Goal: Information Seeking & Learning: Understand process/instructions

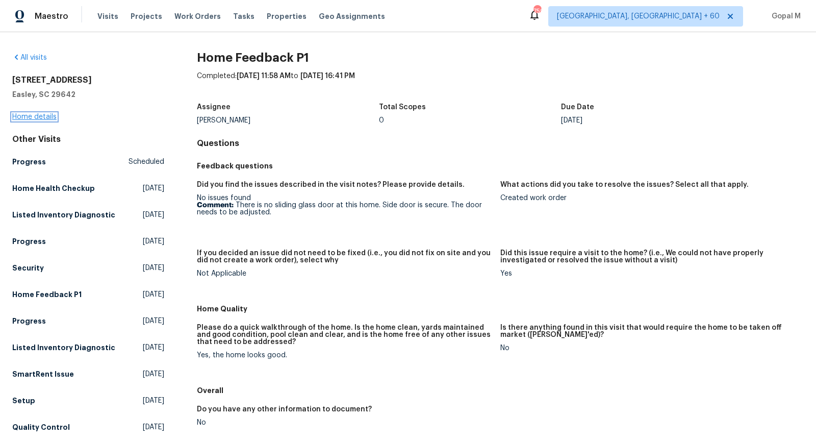
click at [44, 115] on link "Home details" at bounding box center [34, 116] width 44 height 7
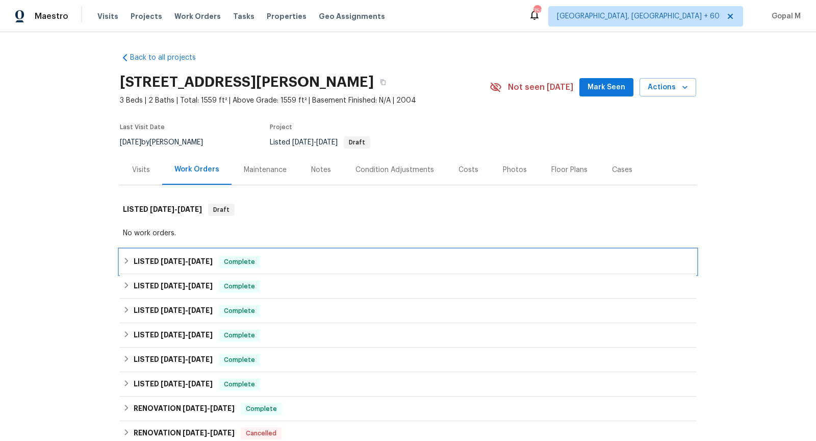
click at [302, 266] on div "LISTED 8/8/25 - 8/18/25 Complete" at bounding box center [408, 261] width 570 height 12
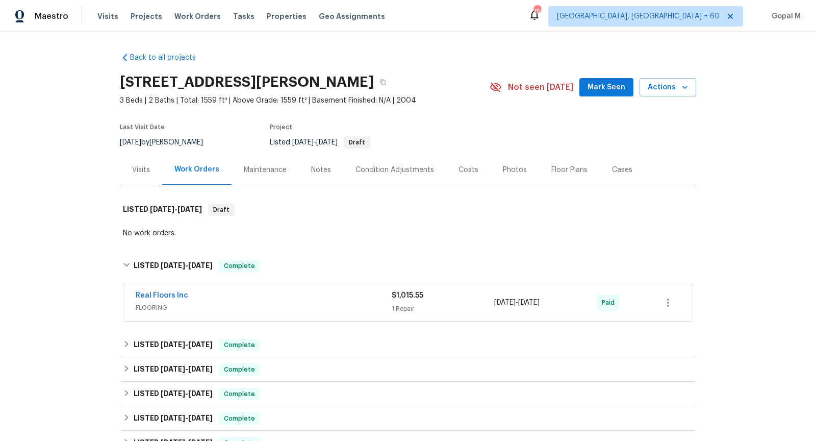
click at [136, 172] on div "Visits" at bounding box center [141, 170] width 18 height 10
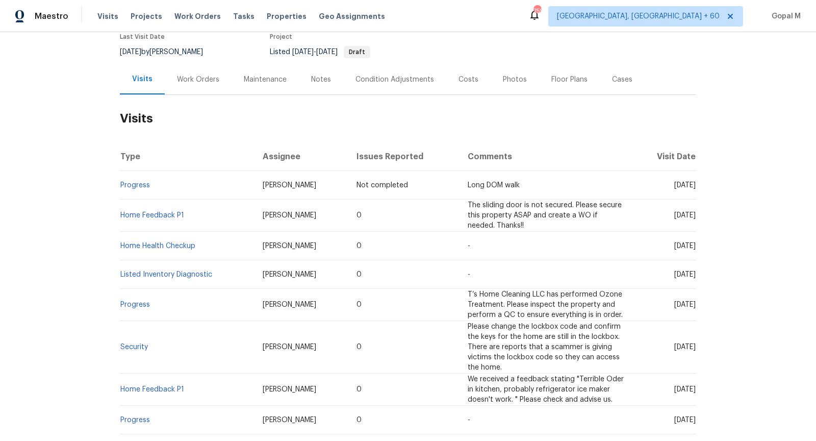
scroll to position [93, 0]
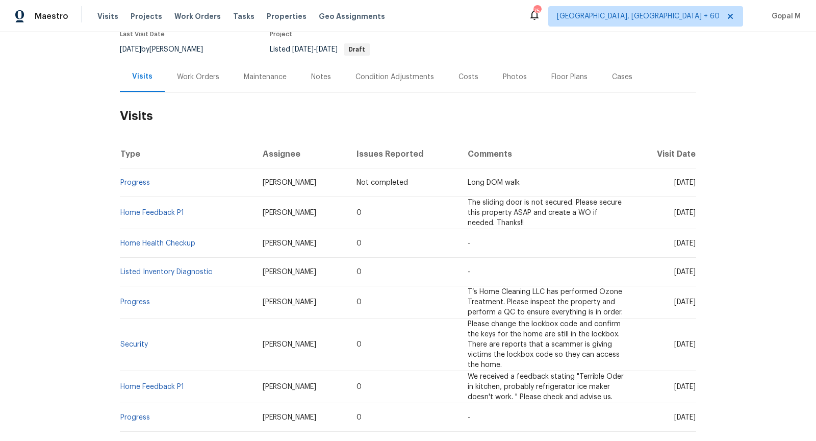
click at [171, 216] on td "Home Feedback P1" at bounding box center [187, 213] width 135 height 32
click at [171, 211] on link "Home Feedback P1" at bounding box center [152, 212] width 64 height 7
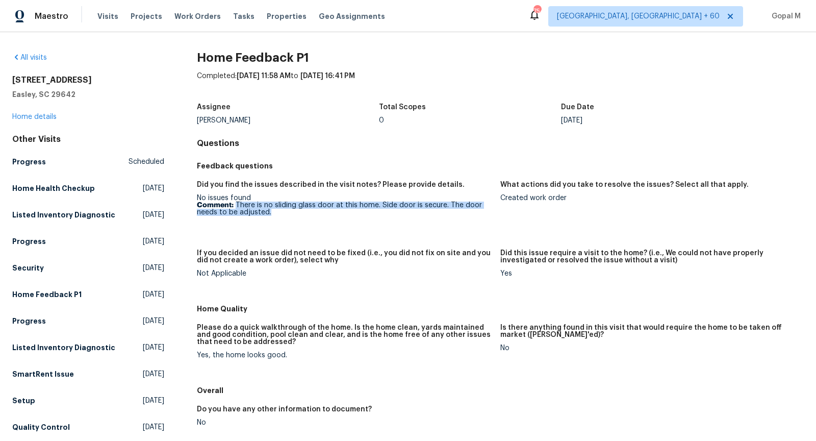
drag, startPoint x: 236, startPoint y: 205, endPoint x: 284, endPoint y: 210, distance: 47.6
click at [284, 210] on p "Comment: There is no sliding glass door at this home. Side door is secure. The …" at bounding box center [344, 208] width 295 height 14
copy p "There is no sliding glass door at this home. Side door is secure. The door need…"
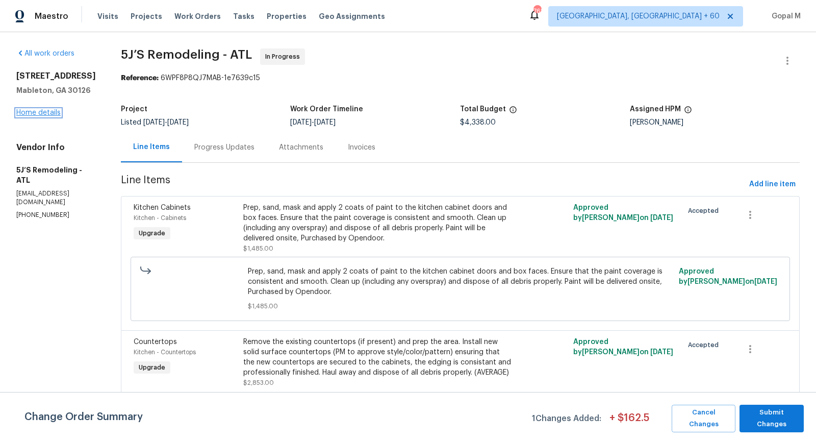
click at [44, 116] on link "Home details" at bounding box center [38, 112] width 44 height 7
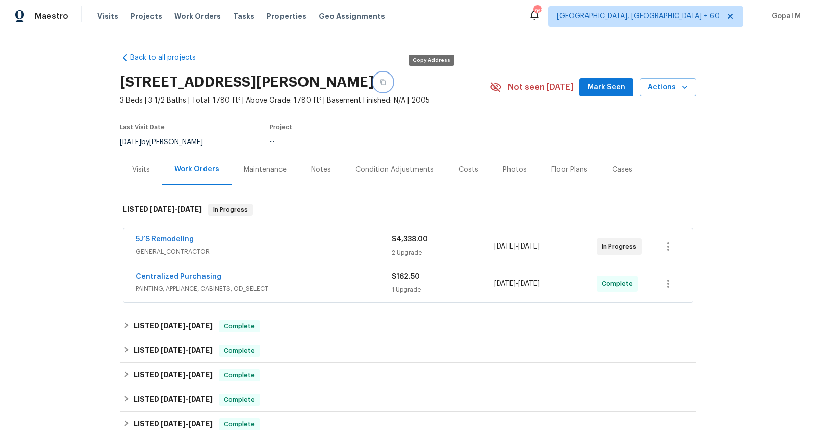
click at [386, 82] on icon "button" at bounding box center [383, 82] width 6 height 6
click at [340, 238] on div "5J’S Remodeling" at bounding box center [264, 240] width 256 height 12
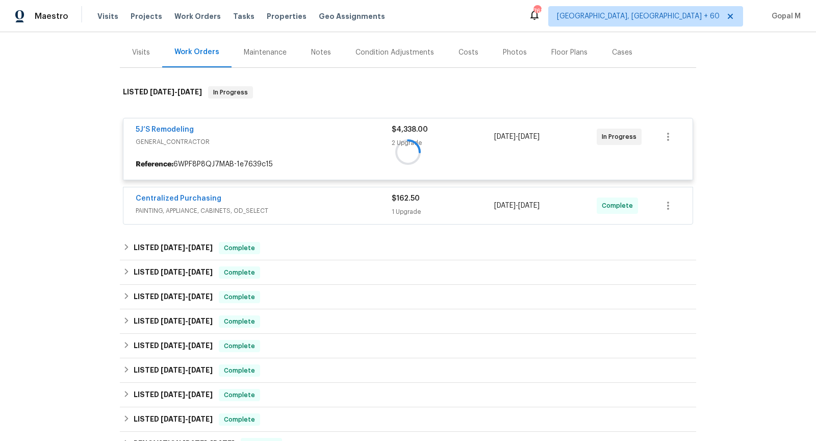
scroll to position [118, 0]
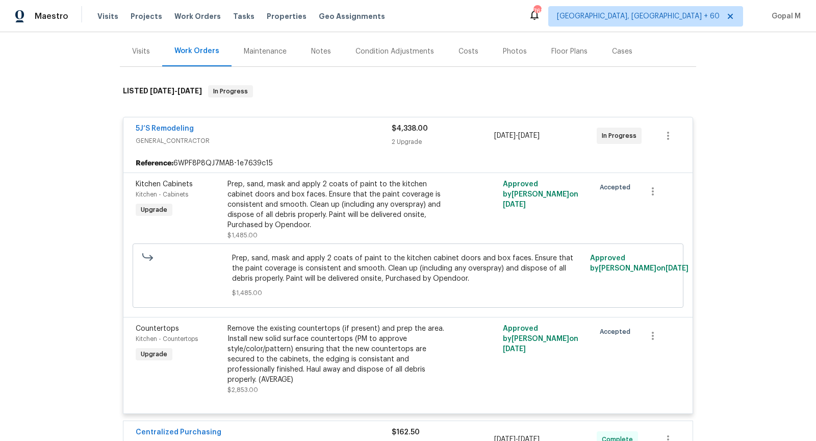
click at [327, 439] on span "PAINTING, APPLIANCE, CABINETS, OD_SELECT" at bounding box center [264, 444] width 256 height 10
click at [324, 208] on div "Prep, sand, mask and apply 2 coats of paint to the kitchen cabinet doors and bo…" at bounding box center [338, 204] width 223 height 51
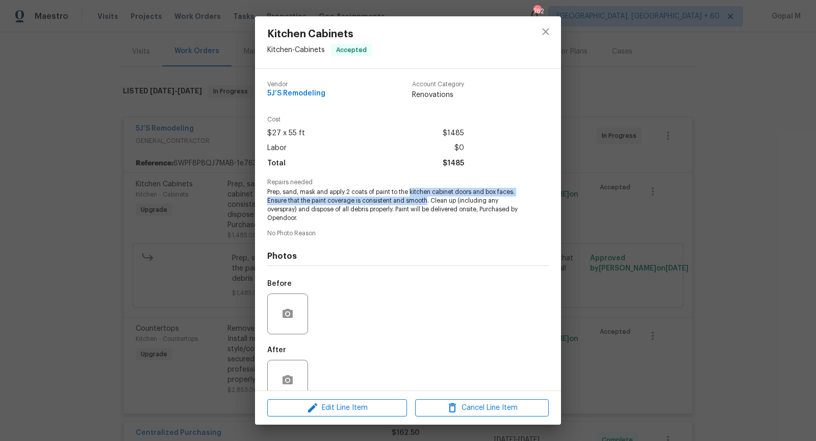
drag, startPoint x: 412, startPoint y: 192, endPoint x: 426, endPoint y: 203, distance: 18.6
click at [426, 203] on span "Prep, sand, mask and apply 2 coats of paint to the kitchen cabinet doors and bo…" at bounding box center [393, 205] width 253 height 34
copy span "kitchen cabinet doors and box faces. Ensure that the paint coverage is consiste…"
click at [612, 256] on div "Kitchen Cabinets Kitchen - Cabinets Accepted Vendor 5J’S Remodeling Account Cat…" at bounding box center [408, 220] width 816 height 441
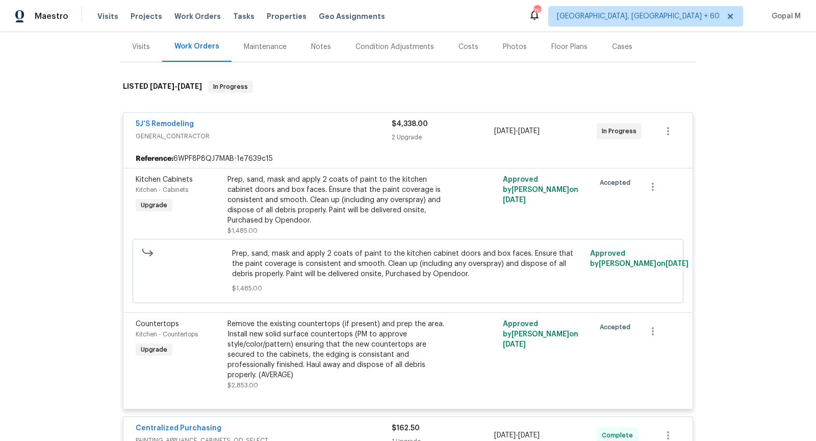
scroll to position [116, 0]
